Goal: Task Accomplishment & Management: Manage account settings

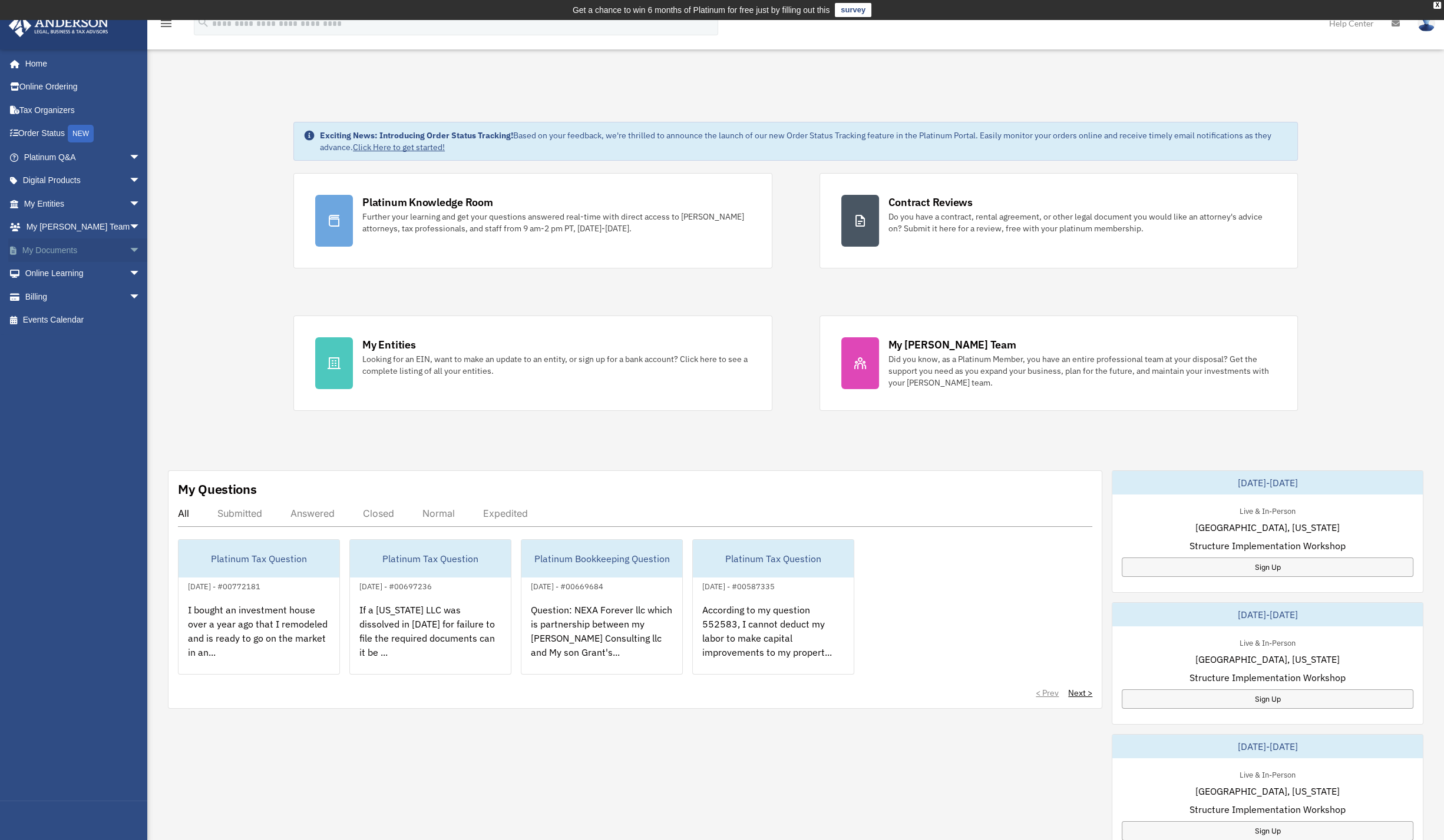
click at [129, 248] on span "arrow_drop_down" at bounding box center [141, 250] width 24 height 24
click at [45, 273] on link "Box" at bounding box center [88, 274] width 142 height 24
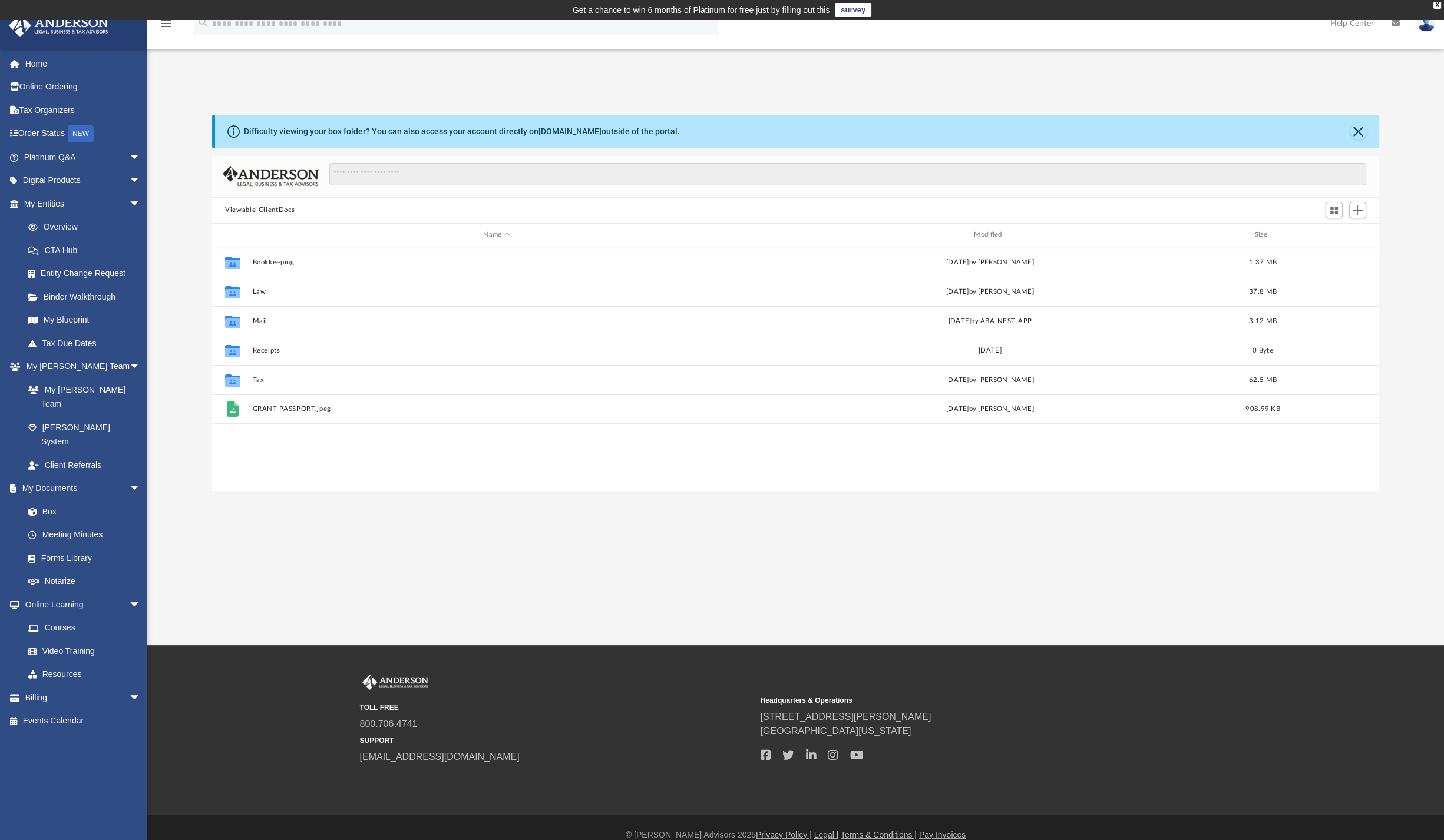
scroll to position [256, 1155]
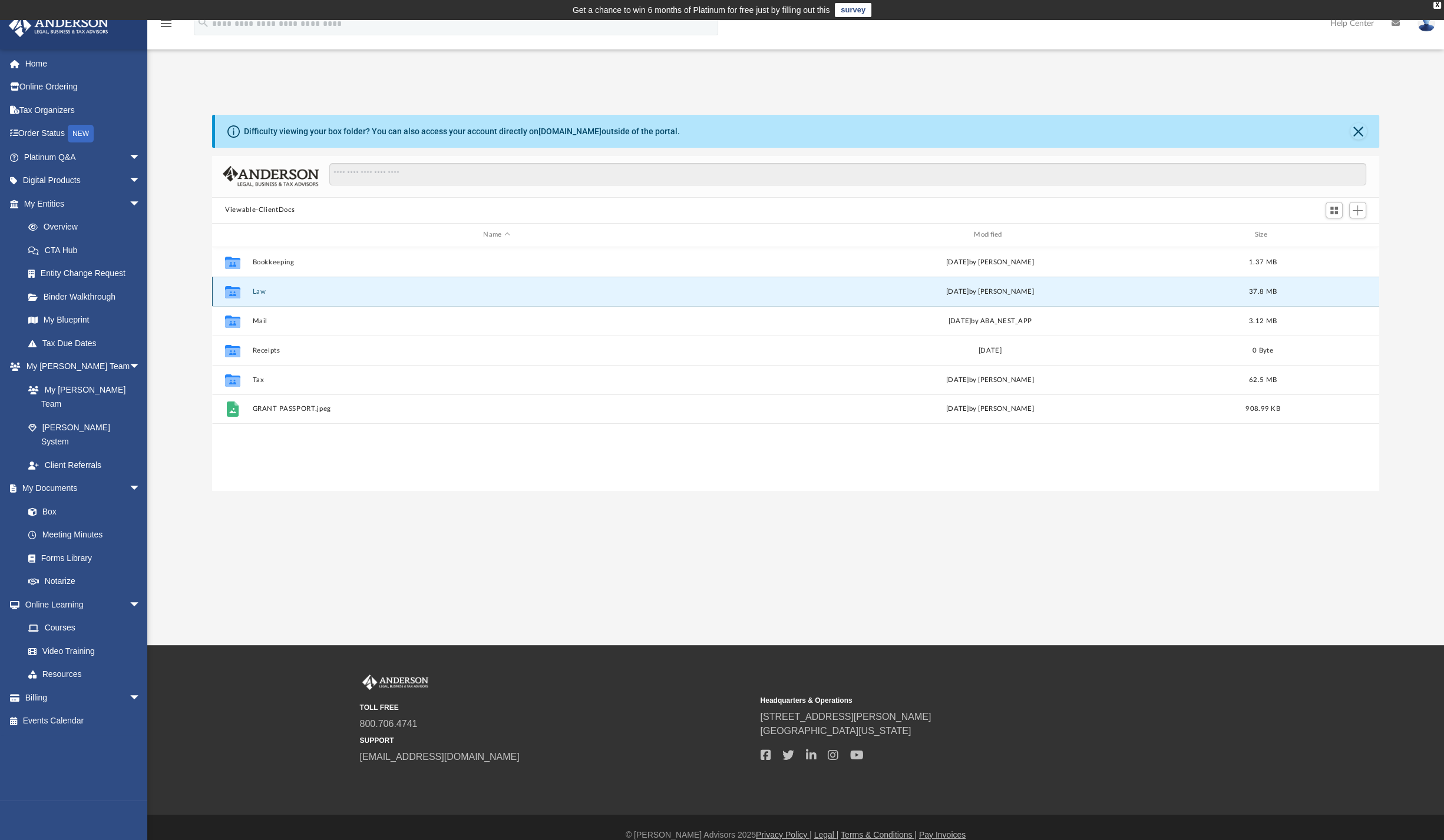
click at [259, 287] on button "Law" at bounding box center [497, 291] width 489 height 8
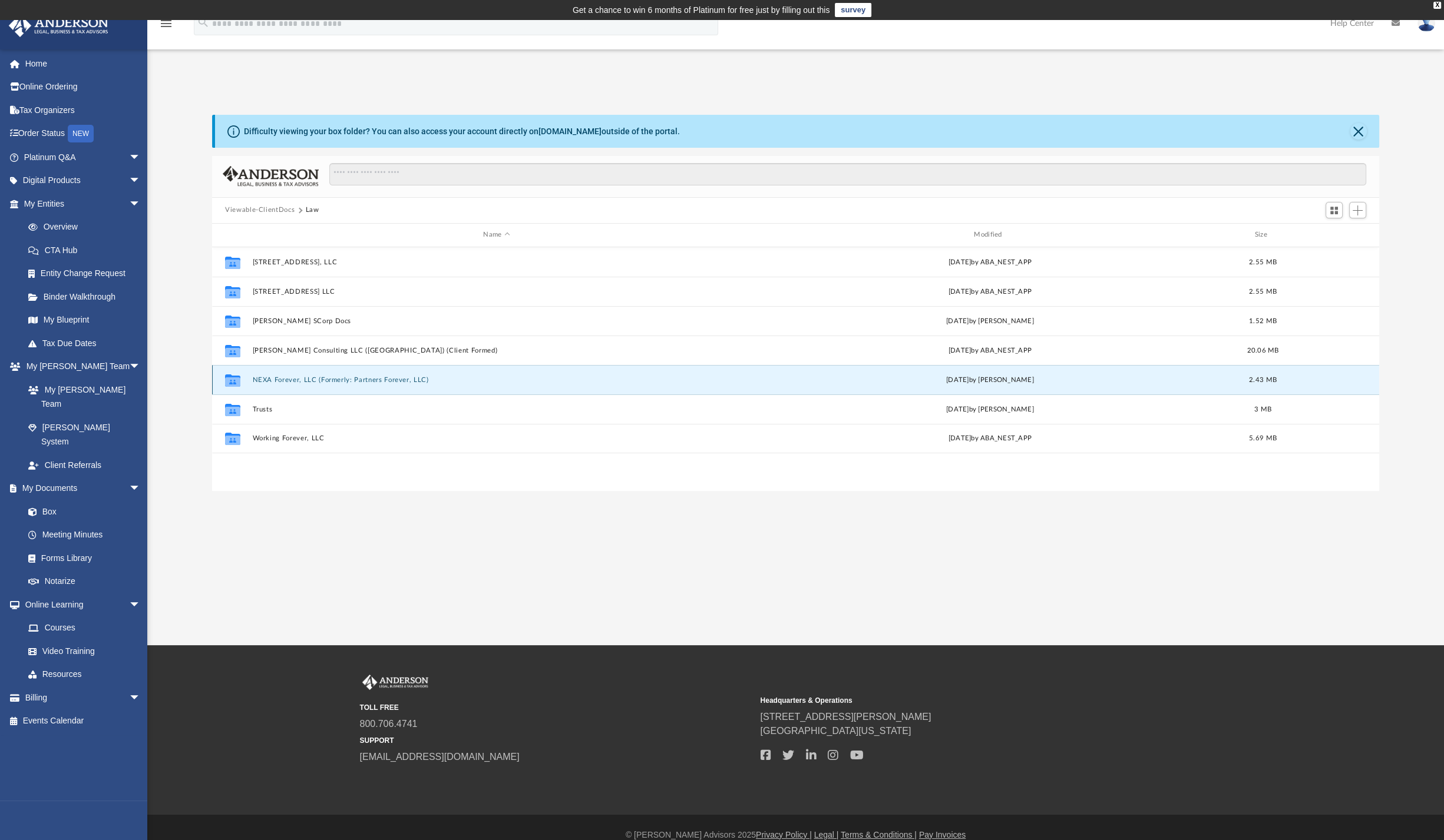
click at [309, 378] on button "NEXA Forever, LLC (Formerly: Partners Forever, LLC)" at bounding box center [497, 379] width 489 height 8
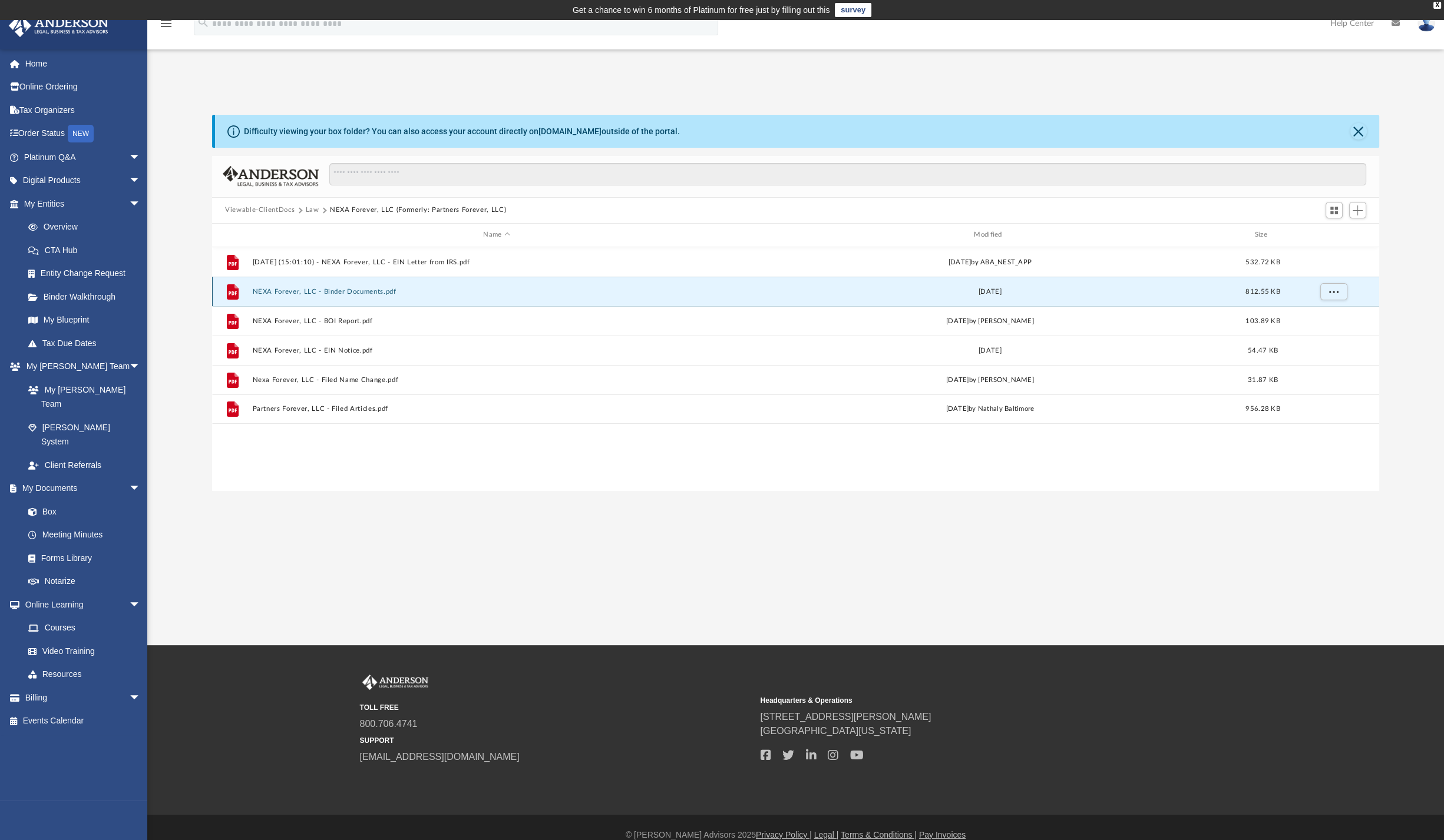
click at [363, 290] on button "NEXA Forever, LLC - Binder Documents.pdf" at bounding box center [497, 291] width 489 height 8
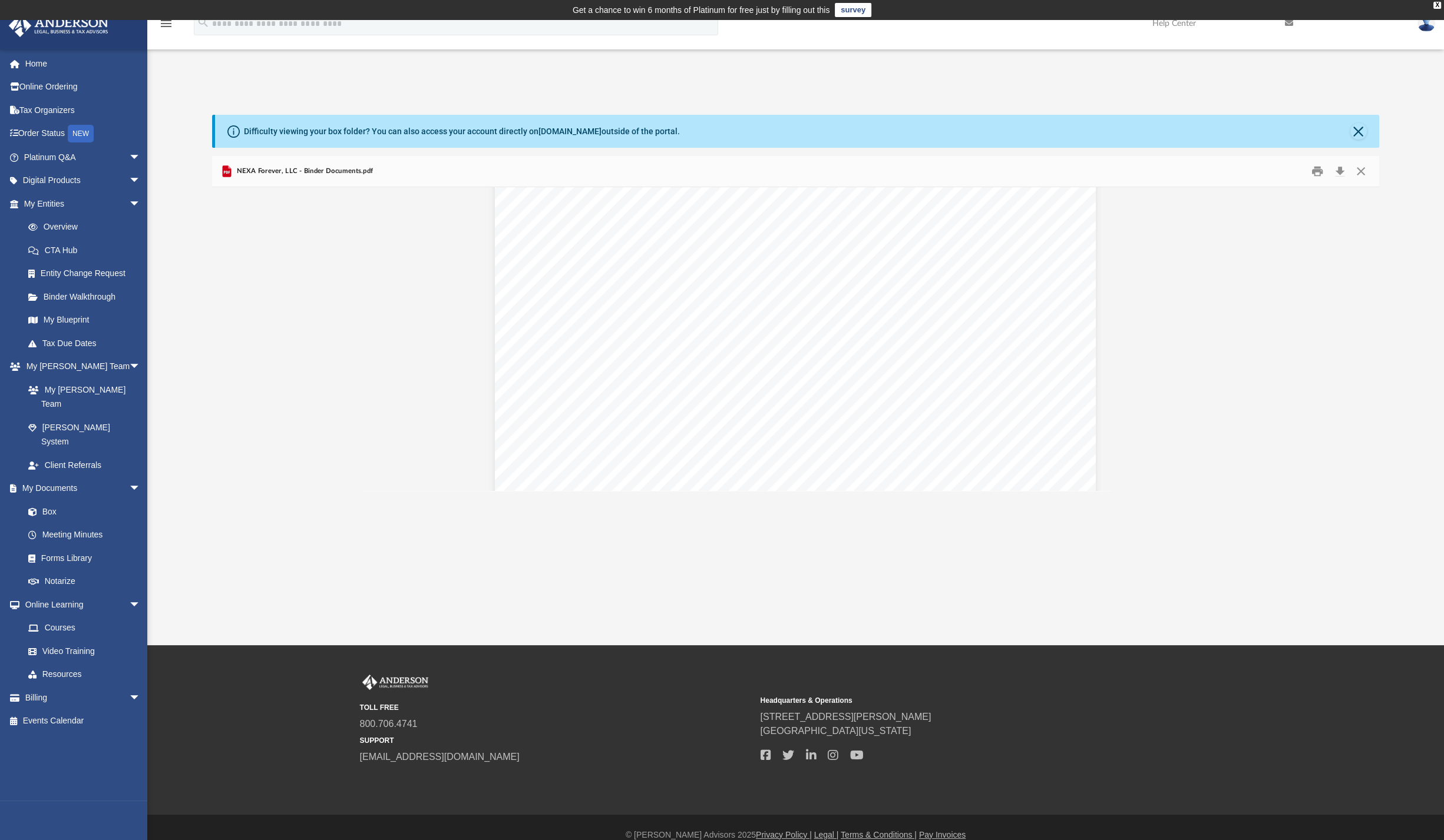
scroll to position [2797, 0]
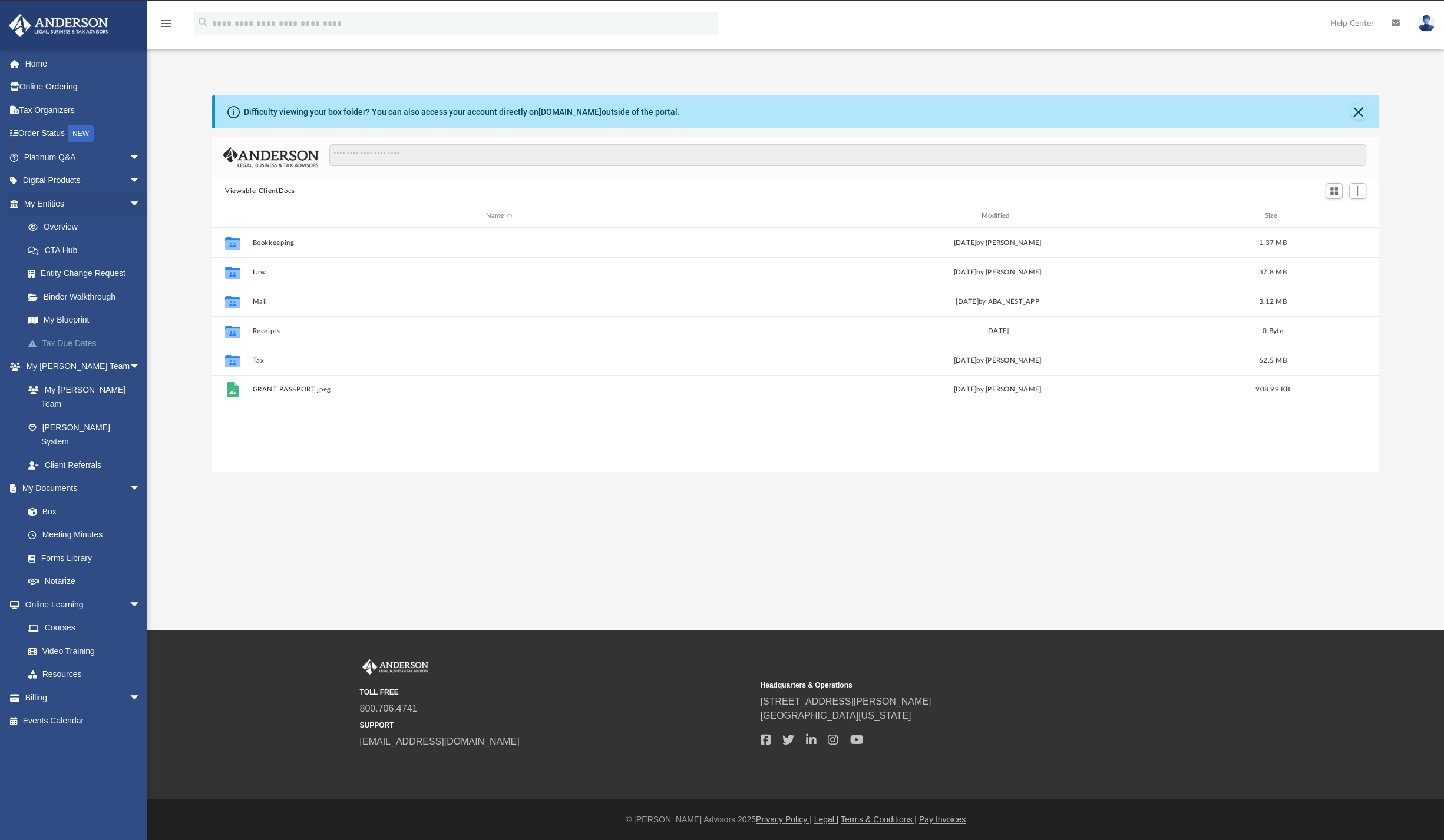
scroll to position [12, 12]
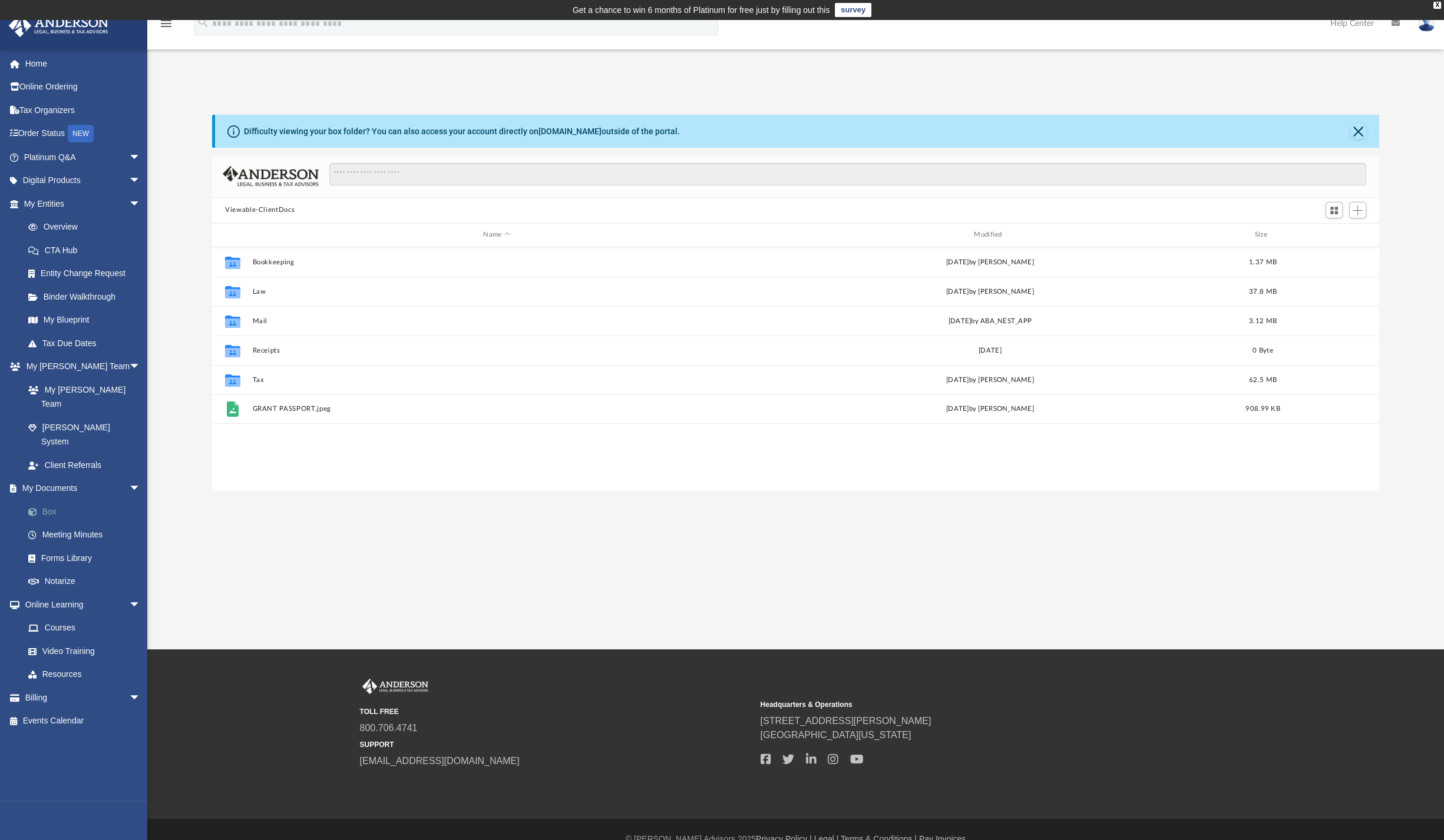
click at [45, 500] on link "Box" at bounding box center [88, 512] width 142 height 24
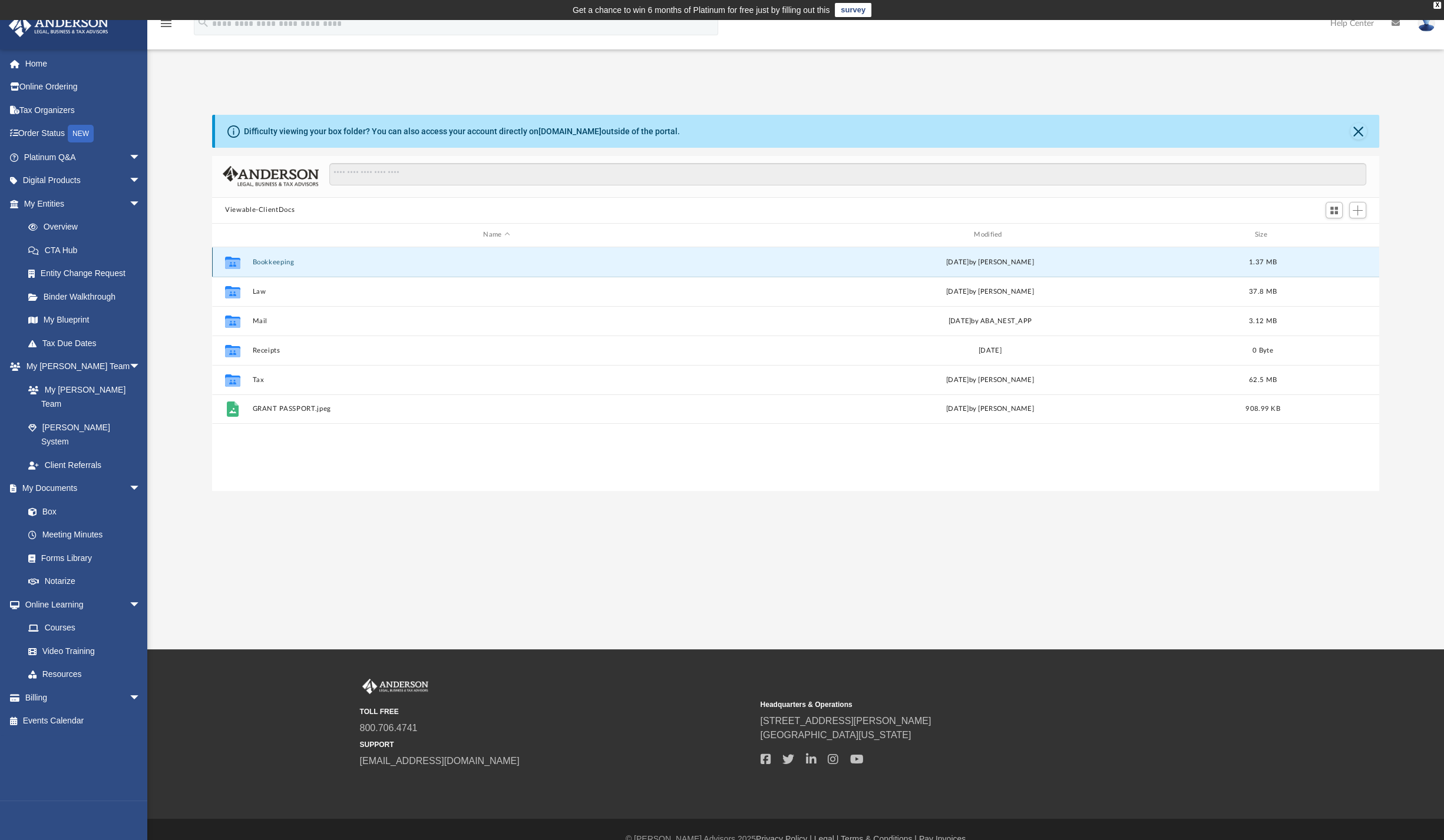
click at [277, 258] on button "Bookkeeping" at bounding box center [497, 262] width 489 height 8
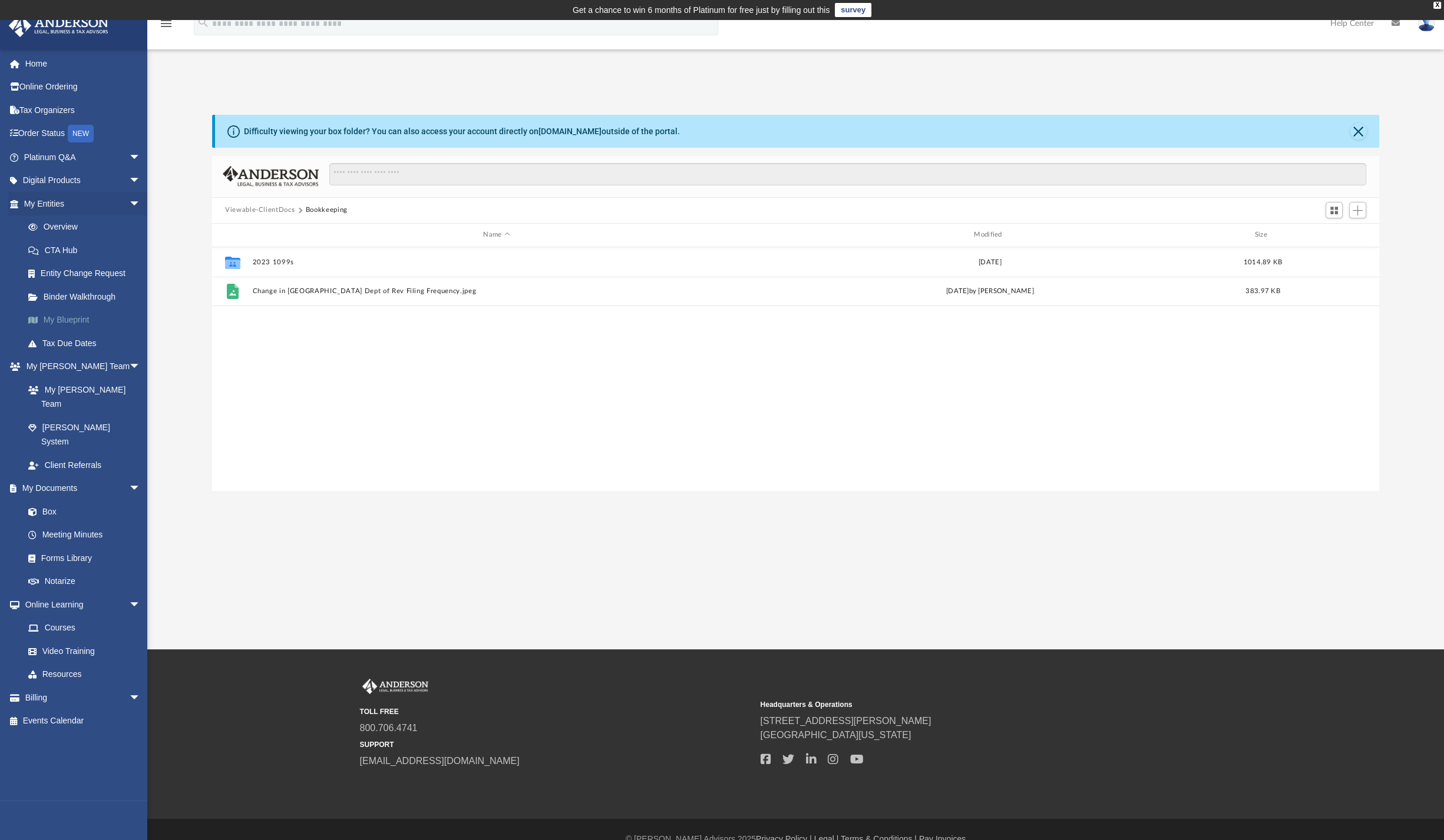
click at [68, 319] on link "My Blueprint" at bounding box center [88, 320] width 142 height 24
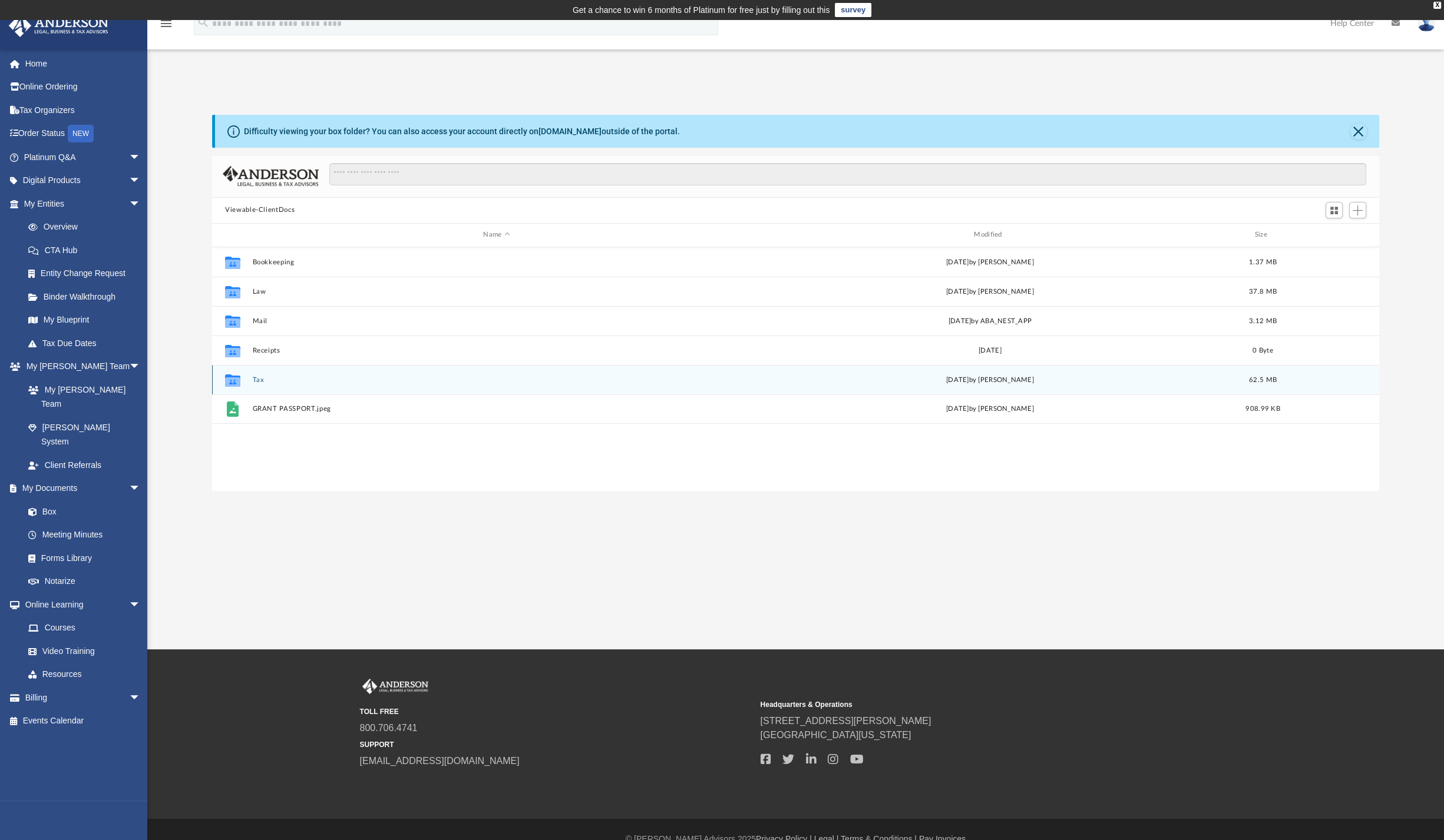
click at [252, 375] on div "Collaborated Folder Tax [DATE] by [PERSON_NAME] 62.5 MB" at bounding box center [796, 380] width 1167 height 30
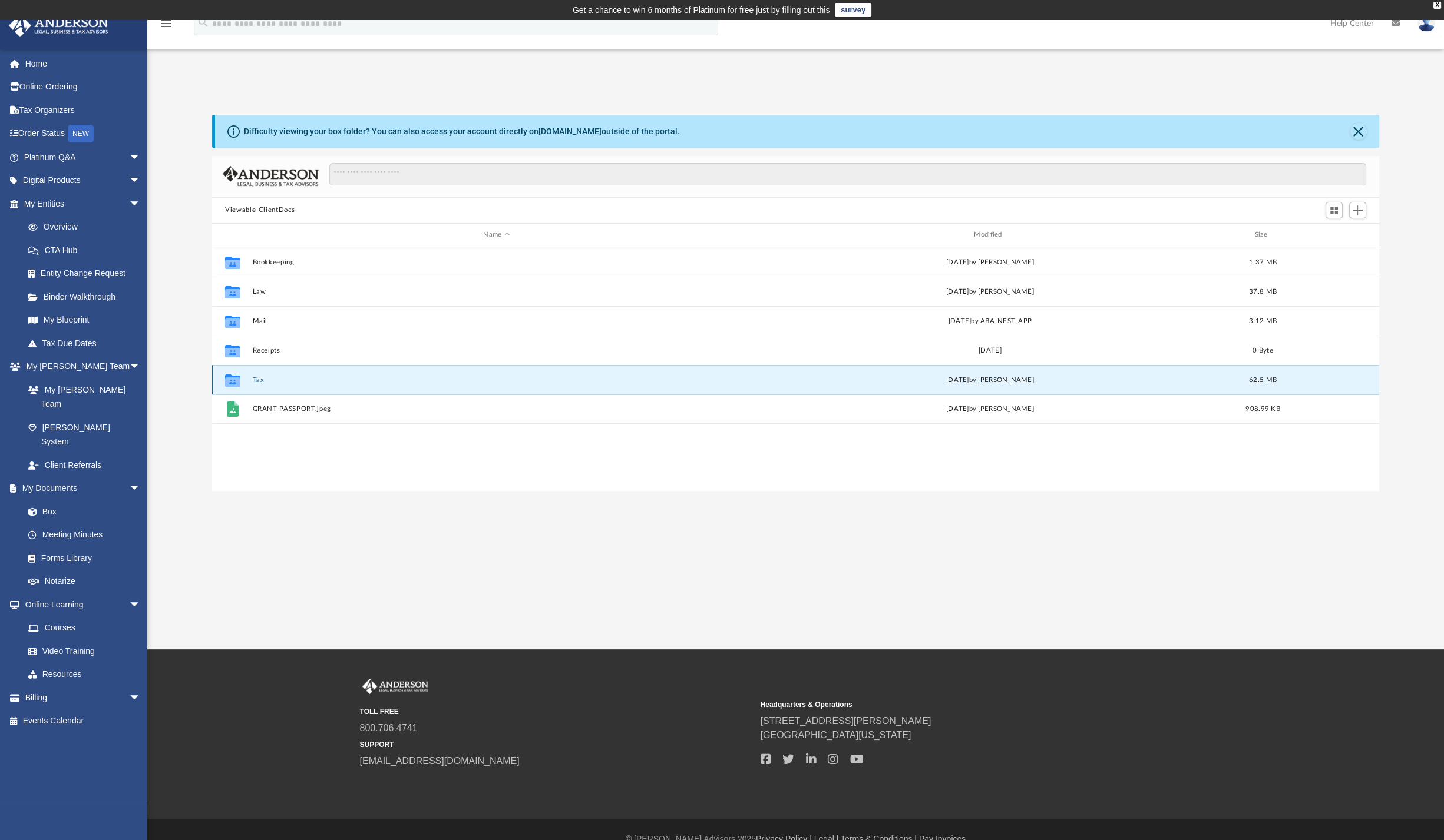
click at [259, 380] on button "Tax" at bounding box center [497, 379] width 489 height 8
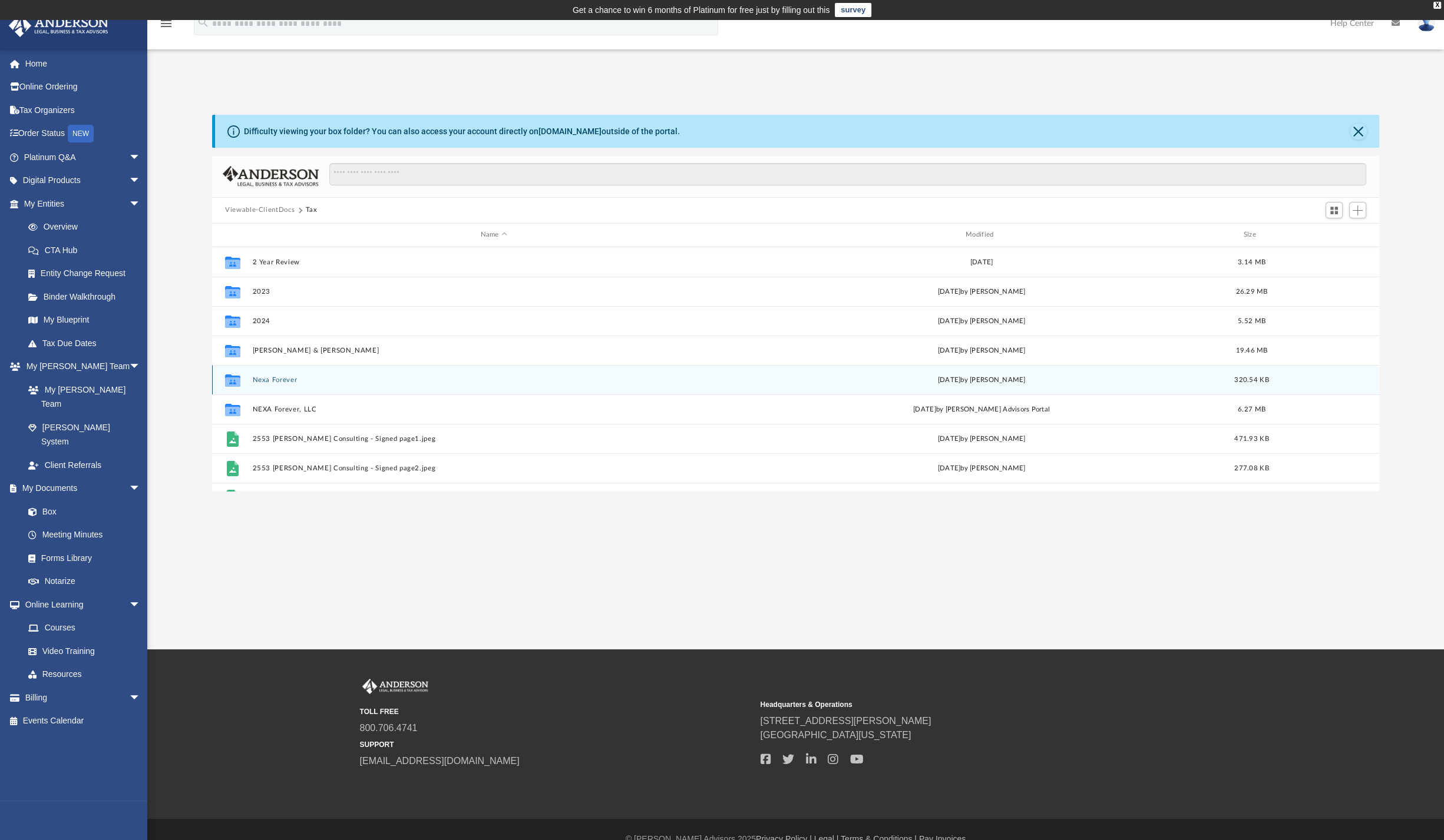
click at [259, 380] on button "Nexa Forever" at bounding box center [494, 379] width 482 height 8
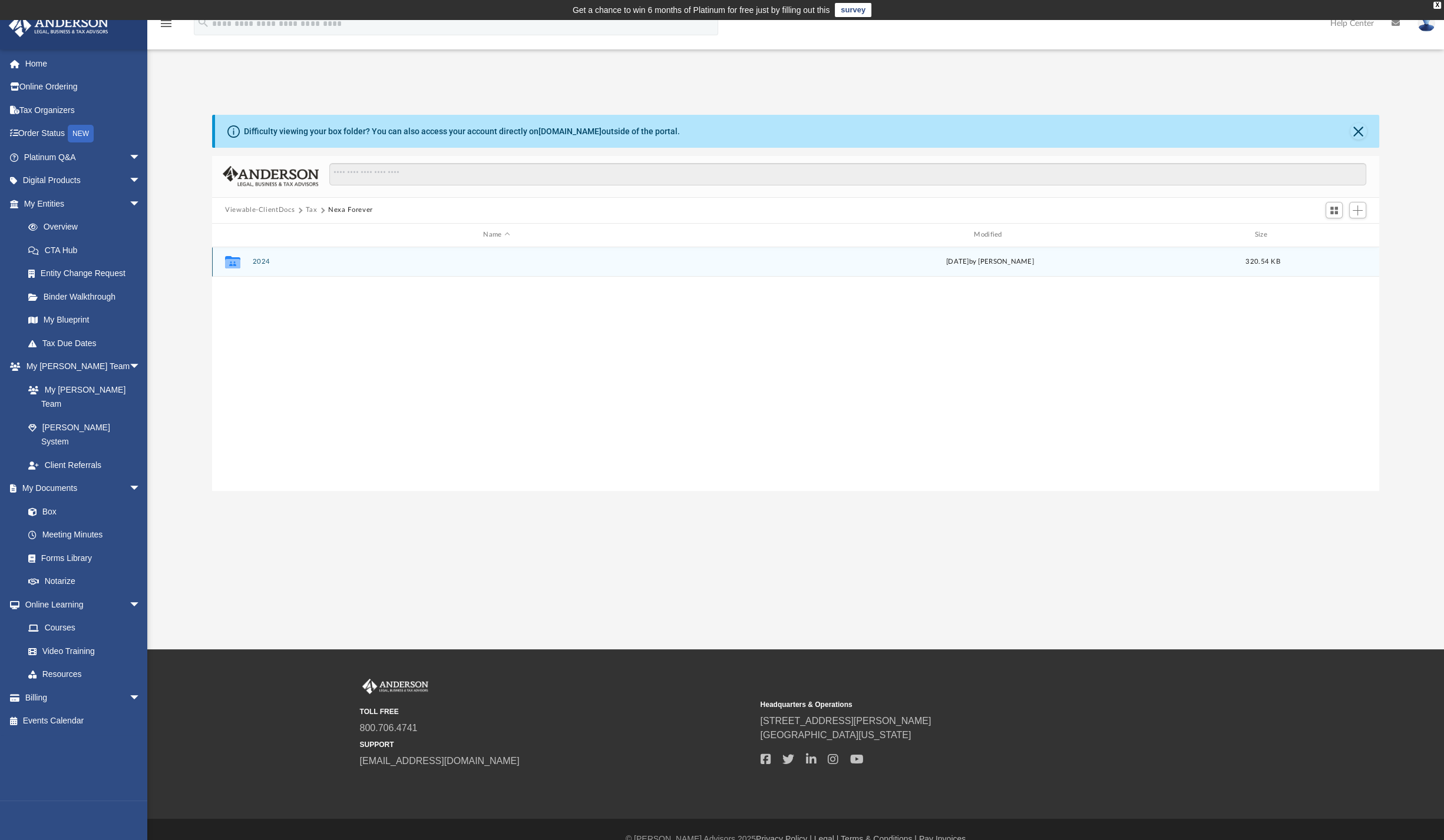
click at [255, 258] on button "2024" at bounding box center [497, 262] width 489 height 8
click at [1359, 208] on span "Add" at bounding box center [1358, 211] width 10 height 10
click at [1331, 236] on li "Upload" at bounding box center [1341, 234] width 37 height 12
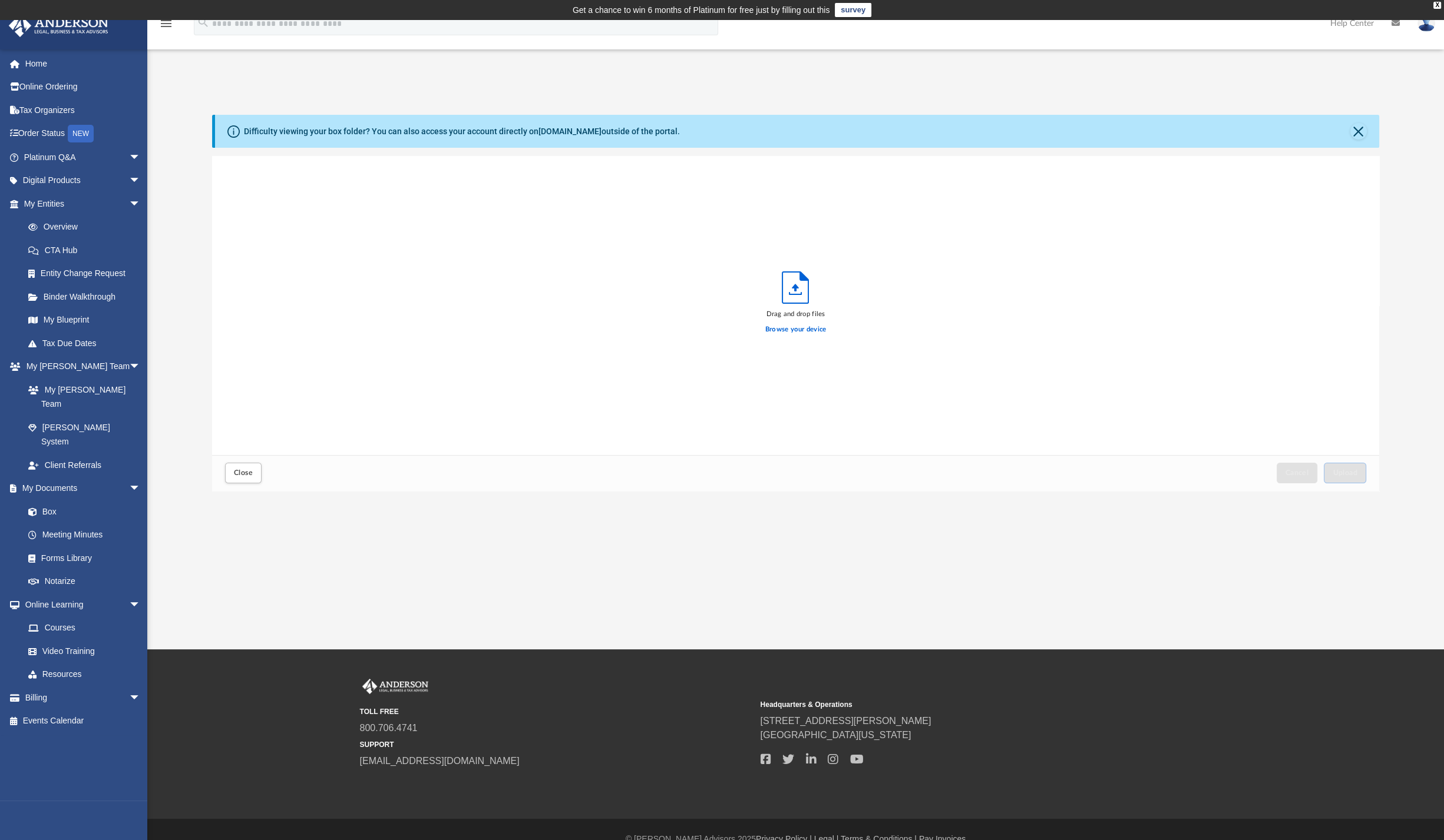
scroll to position [287, 1155]
click at [1339, 475] on span "Upload" at bounding box center [1345, 472] width 25 height 7
